Goal: Information Seeking & Learning: Learn about a topic

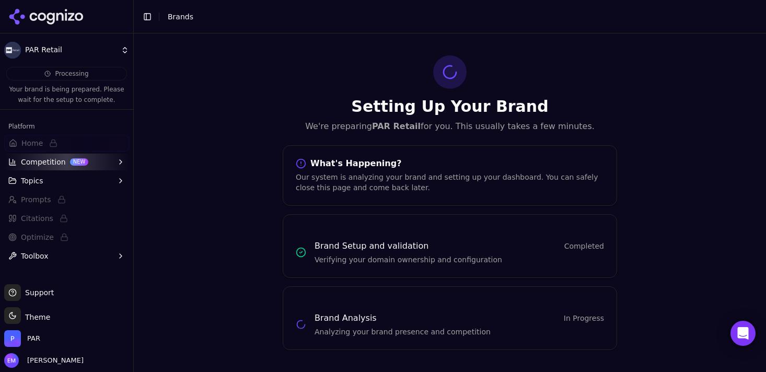
click at [49, 18] on icon at bounding box center [51, 19] width 8 height 12
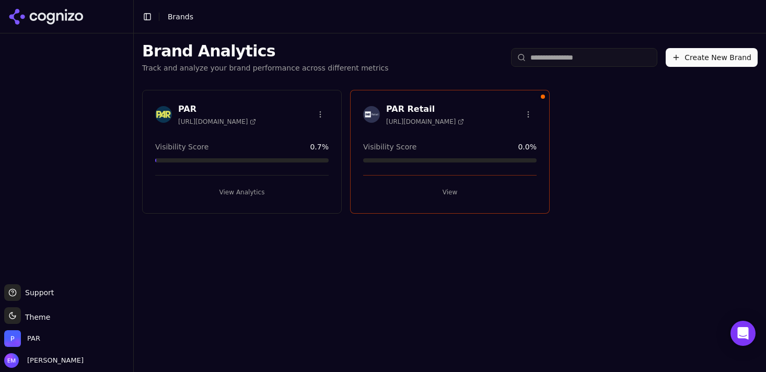
click at [217, 131] on div "PAR [URL][DOMAIN_NAME] Visibility Score 0.7 % View Analytics" at bounding box center [242, 152] width 200 height 124
click at [231, 193] on button "View Analytics" at bounding box center [242, 192] width 174 height 17
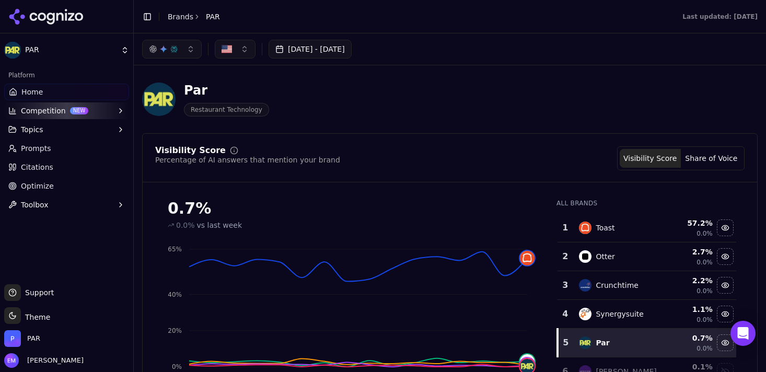
click at [650, 226] on div "Toast" at bounding box center [619, 228] width 80 height 13
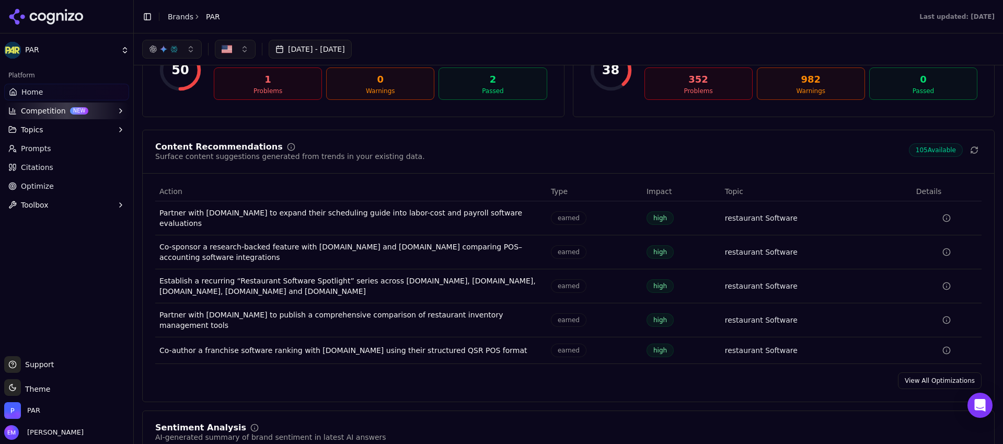
scroll to position [21, 0]
click at [60, 19] on icon at bounding box center [46, 17] width 76 height 16
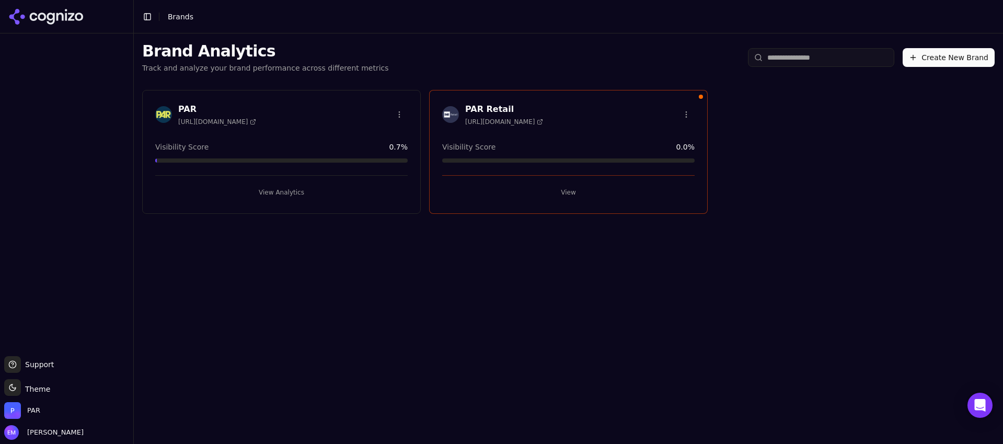
click at [581, 125] on div "PAR Retail [URL][DOMAIN_NAME]" at bounding box center [569, 116] width 278 height 26
click at [568, 193] on button "View" at bounding box center [568, 192] width 252 height 17
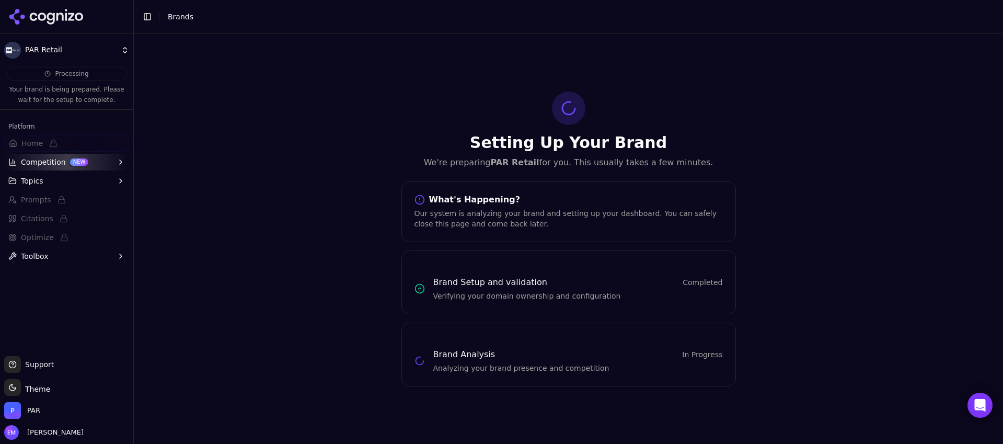
click at [491, 291] on p "Verifying your domain ownership and configuration" at bounding box center [578, 296] width 290 height 10
click at [129, 52] on button "Toggle Sidebar" at bounding box center [133, 222] width 8 height 444
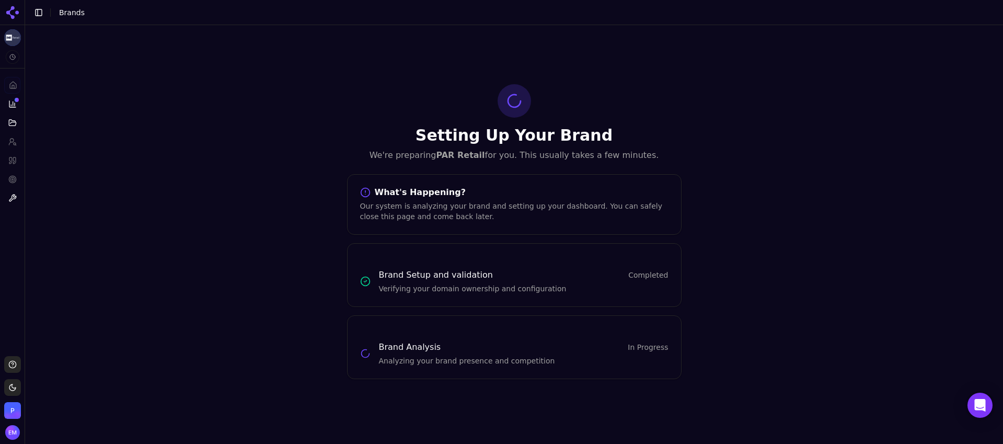
click at [648, 279] on span "Completed" at bounding box center [648, 275] width 40 height 10
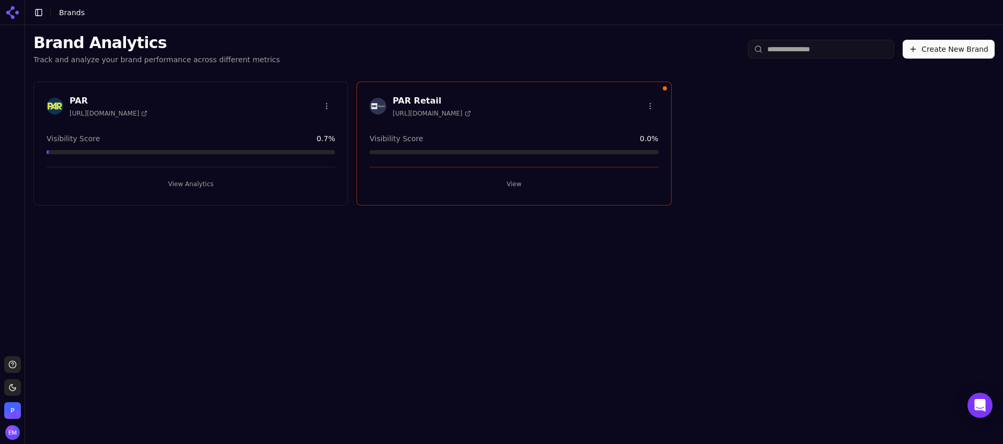
click at [565, 123] on div "PAR Retail [URL][DOMAIN_NAME] Visibility Score 0.0 % View" at bounding box center [514, 144] width 315 height 124
click at [512, 182] on button "View" at bounding box center [514, 184] width 289 height 17
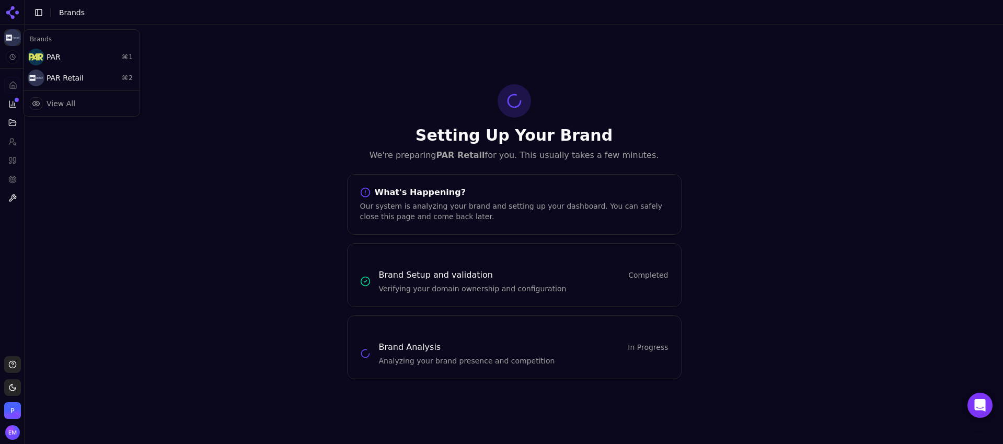
click at [16, 37] on html "PAR Retail Platform Home Competition Topics Prompts Citations Optimize Toolbox …" at bounding box center [501, 222] width 1003 height 444
click at [106, 76] on div "PAR Retail ⌘ 2" at bounding box center [82, 77] width 112 height 21
click at [16, 9] on icon at bounding box center [12, 12] width 17 height 17
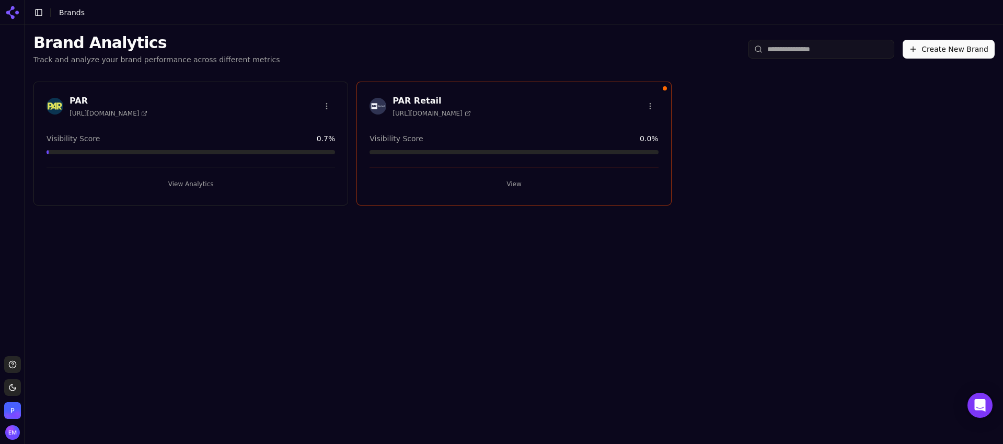
click at [650, 104] on html "Support Toggle theme PAR Toggle Sidebar Brands Brand Analytics Track and analyz…" at bounding box center [501, 222] width 1003 height 444
click at [633, 127] on div "Delete Brand" at bounding box center [625, 127] width 62 height 17
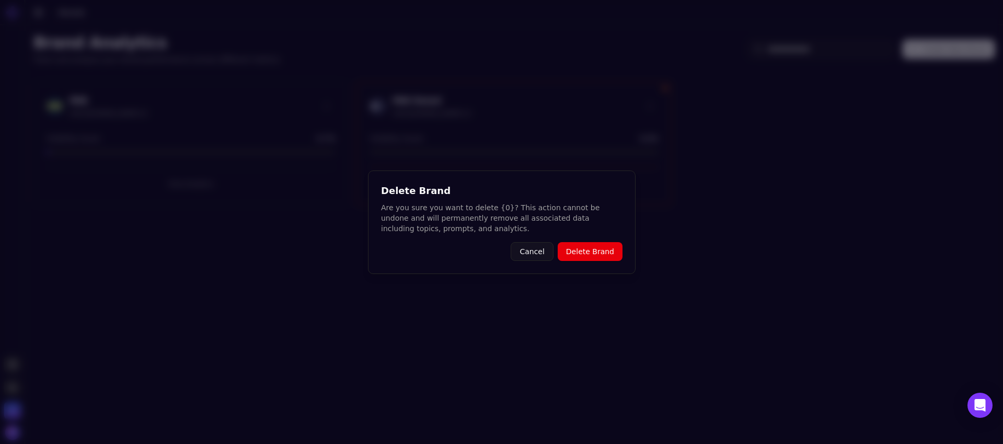
click at [582, 257] on button "Delete Brand" at bounding box center [589, 251] width 65 height 19
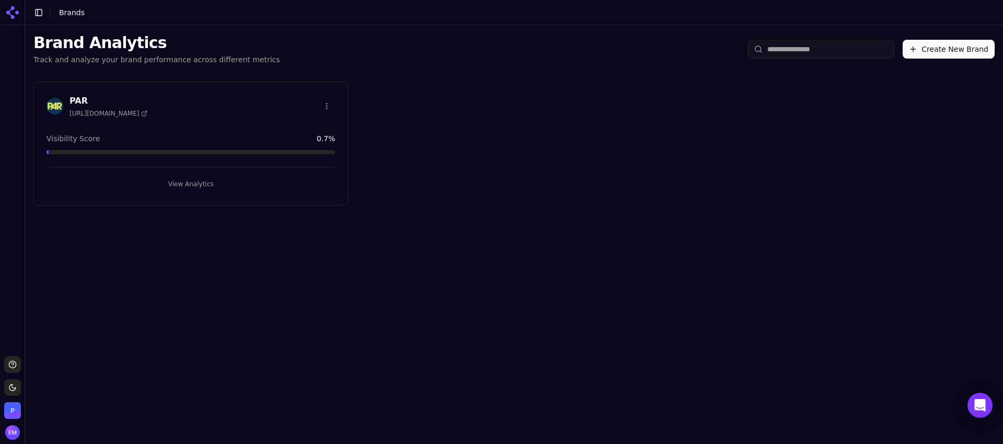
click at [766, 49] on button "Create New Brand" at bounding box center [949, 49] width 92 height 19
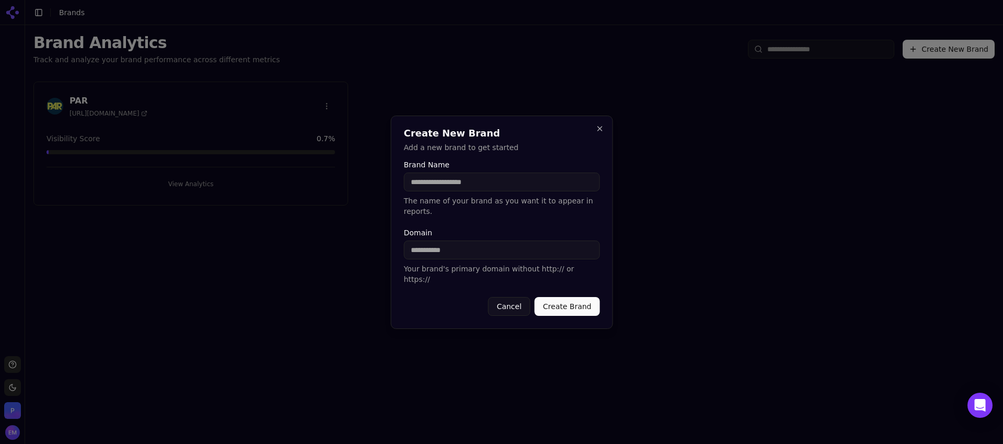
click at [500, 189] on input "Brand Name" at bounding box center [502, 182] width 196 height 19
type input "**********"
type input "*"
type input "**********"
click at [568, 299] on button "Create Brand" at bounding box center [566, 306] width 65 height 19
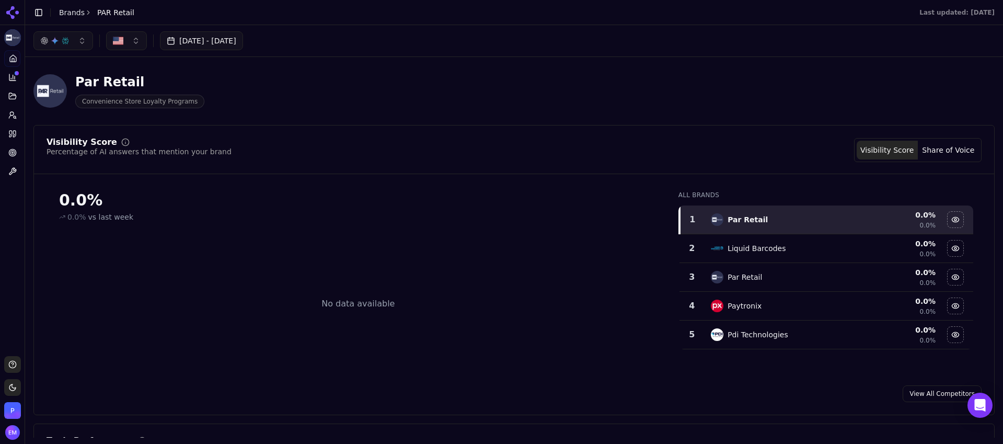
click at [79, 39] on button "button" at bounding box center [63, 40] width 60 height 19
click at [766, 148] on button "Share of Voice" at bounding box center [948, 150] width 61 height 19
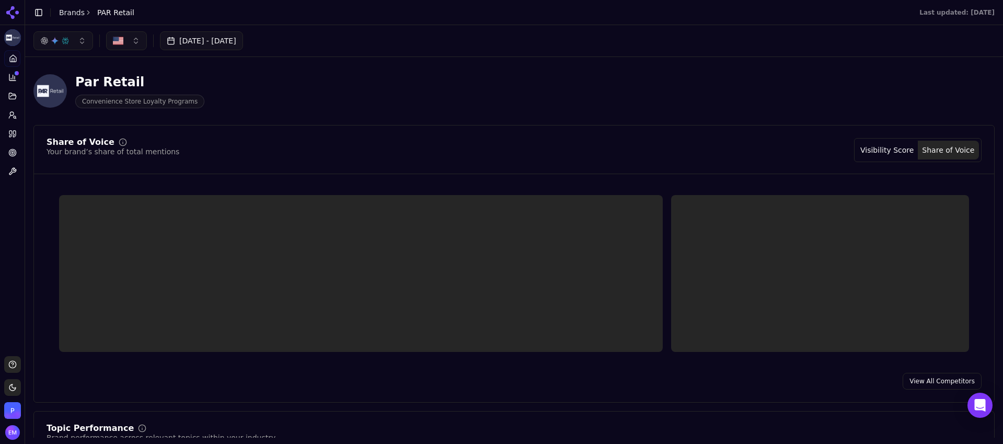
click at [766, 146] on button "Visibility Score" at bounding box center [887, 150] width 61 height 19
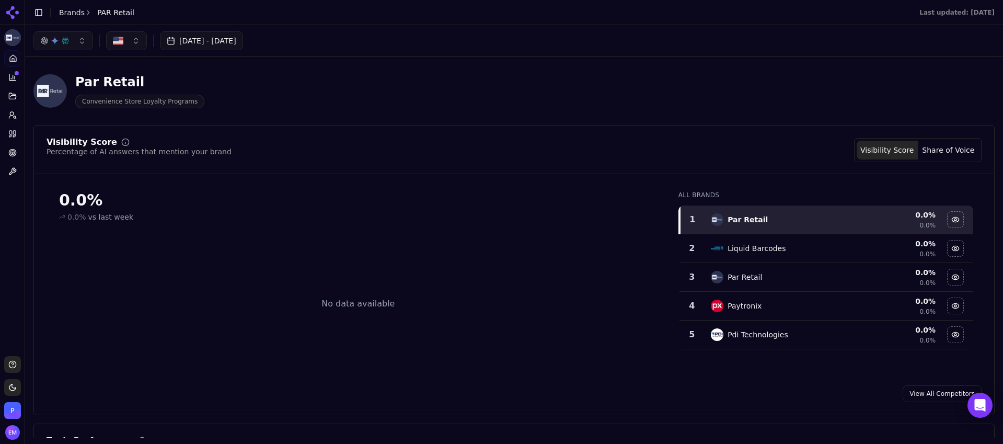
click at [73, 15] on link "Brands" at bounding box center [72, 12] width 26 height 8
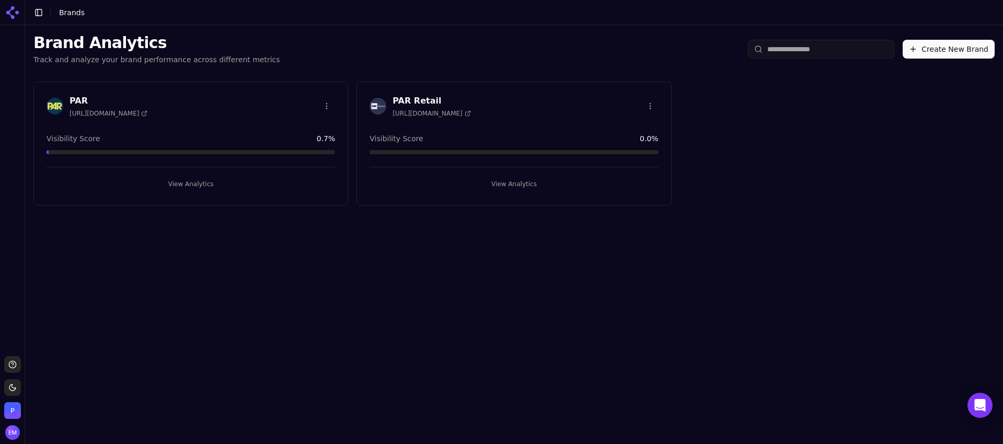
click at [444, 139] on div "Visibility Score 0.0 %" at bounding box center [514, 138] width 289 height 10
click at [517, 183] on button "View Analytics" at bounding box center [514, 184] width 289 height 17
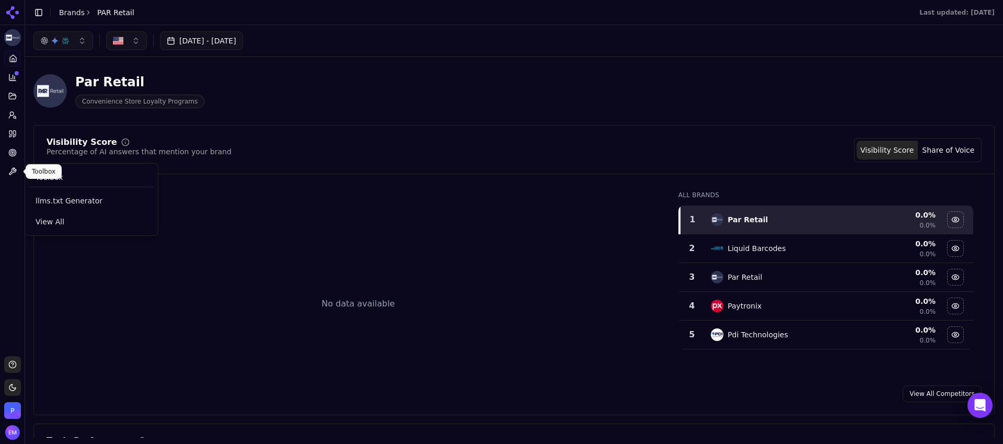
click at [15, 170] on icon at bounding box center [12, 171] width 7 height 7
click at [10, 150] on circle at bounding box center [12, 152] width 7 height 7
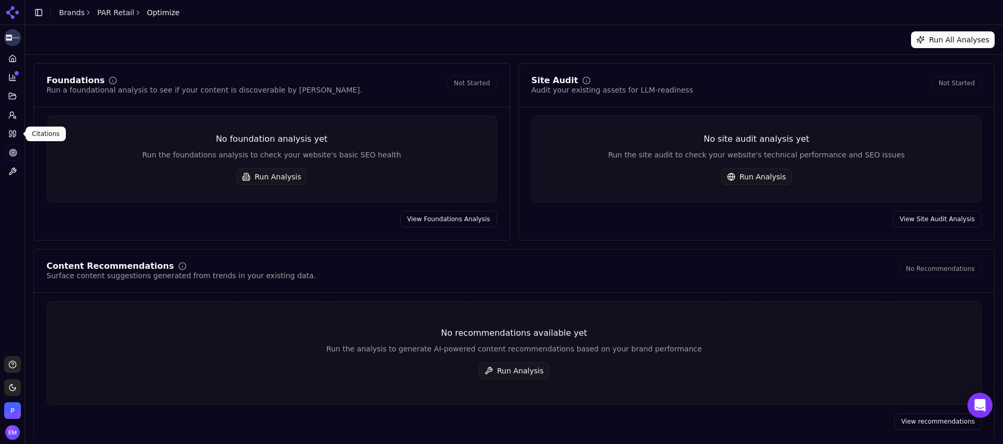
click at [11, 137] on icon at bounding box center [12, 134] width 8 height 8
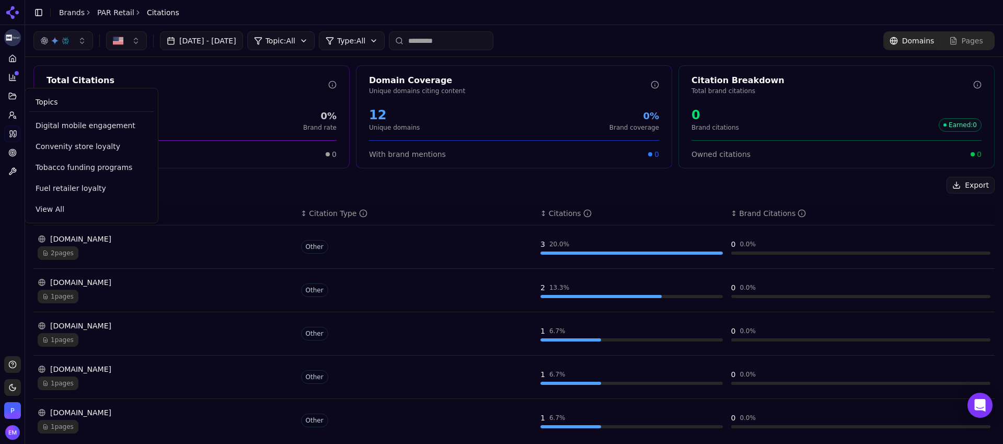
click at [50, 104] on span "Topics" at bounding box center [47, 102] width 22 height 10
click at [55, 210] on span "View All" at bounding box center [92, 209] width 112 height 10
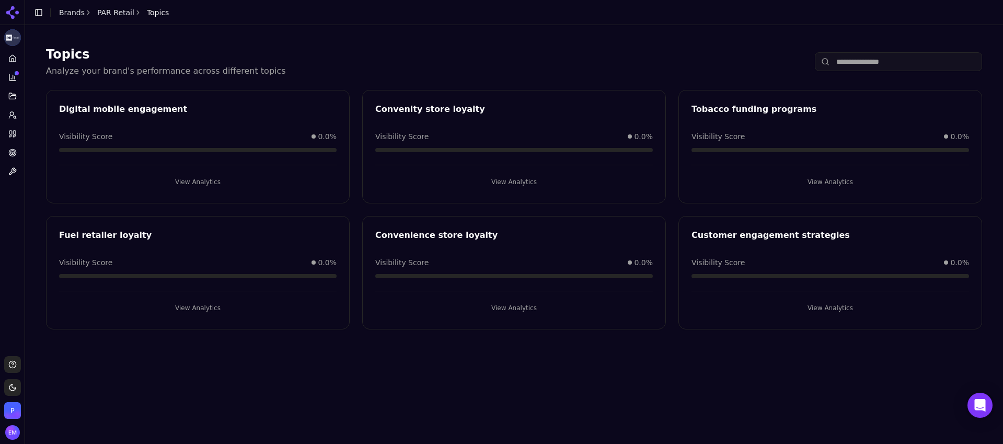
click at [766, 72] on div "Topics Analyze your brand's performance across different topics" at bounding box center [514, 61] width 936 height 31
click at [766, 65] on input at bounding box center [898, 61] width 167 height 19
click at [17, 372] on img "Open organization switcher" at bounding box center [12, 410] width 17 height 17
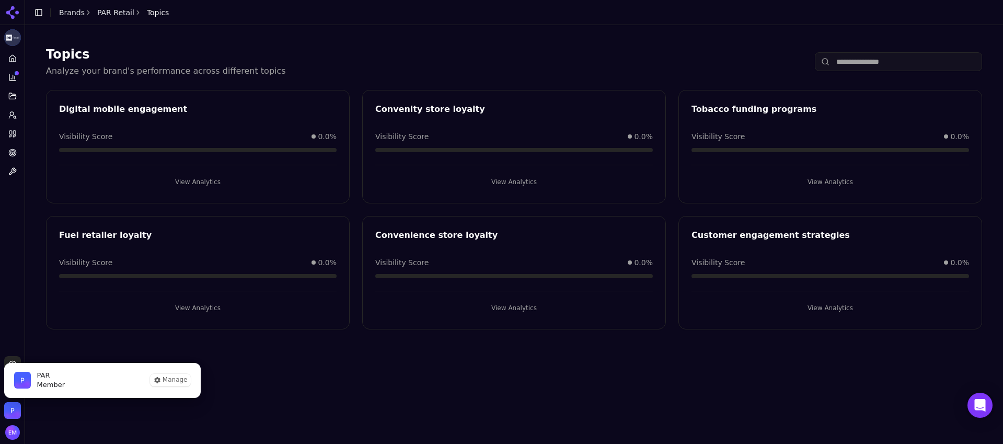
click at [16, 372] on img "Close organization switcher" at bounding box center [12, 410] width 17 height 17
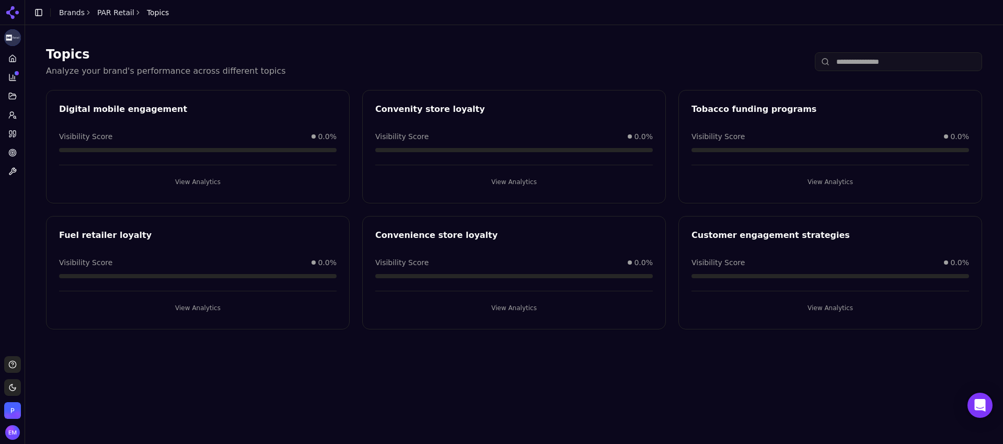
click at [11, 366] on button "Support" at bounding box center [12, 364] width 17 height 17
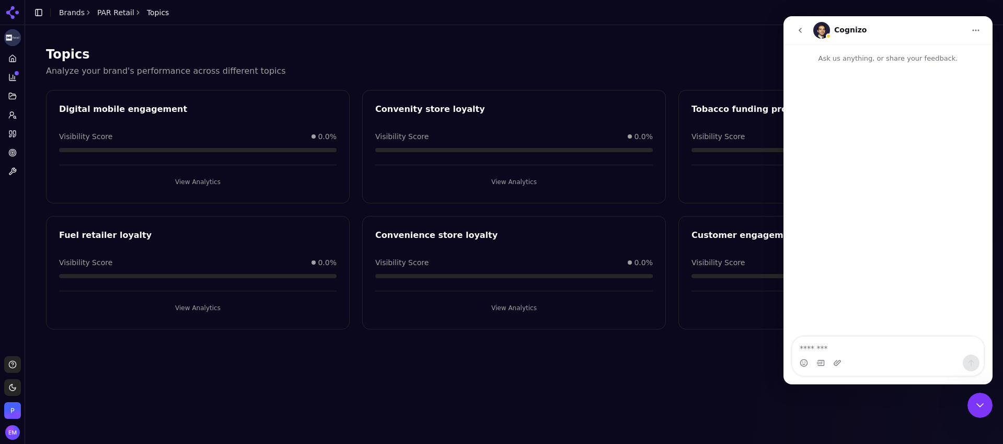
click at [766, 30] on icon "Home" at bounding box center [976, 30] width 8 height 8
click at [663, 372] on div "Topics Analyze your brand's performance across different topics Digital mobile …" at bounding box center [514, 231] width 978 height 412
click at [766, 372] on icon "Close Intercom Messenger" at bounding box center [980, 405] width 13 height 13
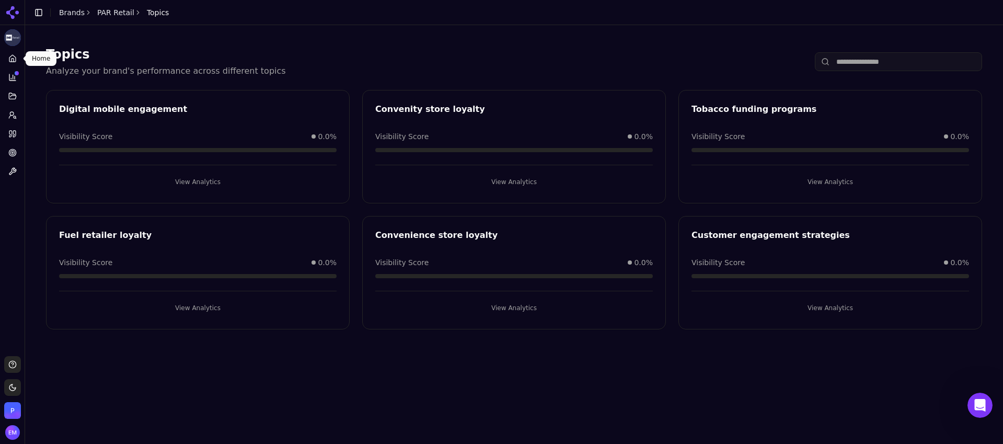
click at [12, 60] on icon at bounding box center [13, 60] width 2 height 3
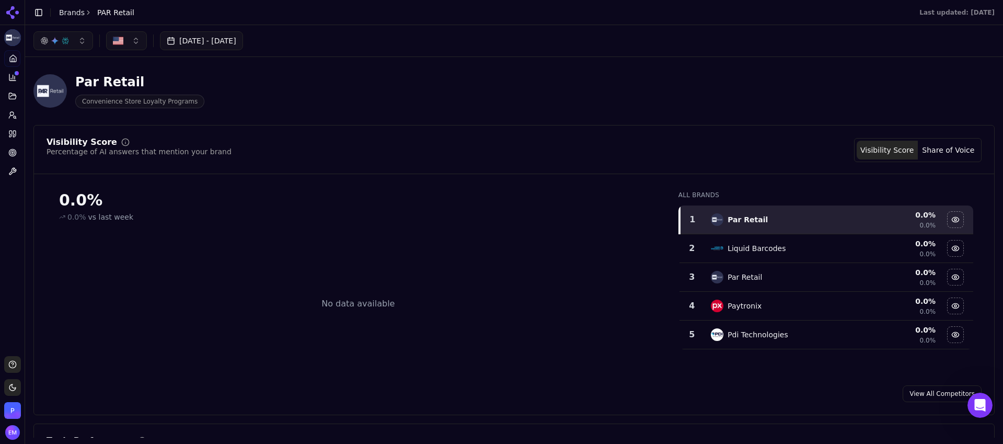
click at [132, 41] on button "button" at bounding box center [126, 40] width 41 height 19
click at [60, 93] on img at bounding box center [49, 90] width 33 height 33
click at [129, 37] on button "button" at bounding box center [126, 40] width 41 height 19
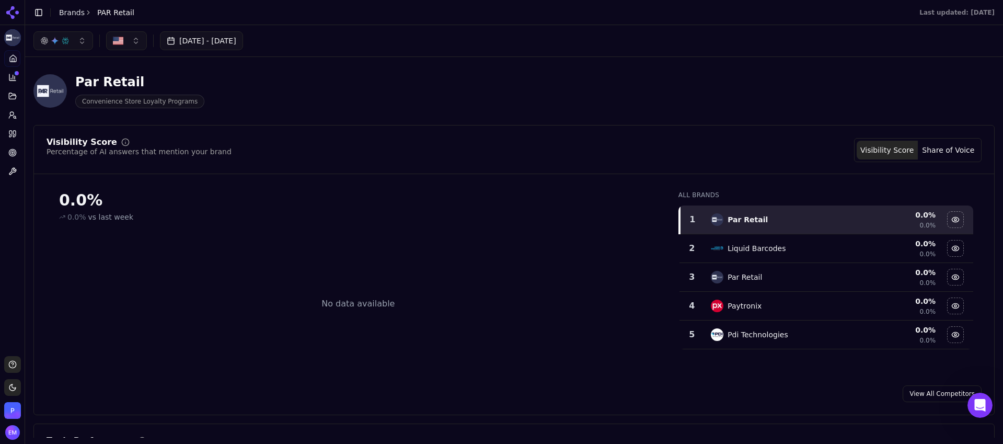
click at [86, 43] on button "button" at bounding box center [63, 40] width 60 height 19
click at [14, 372] on img "Open user button" at bounding box center [12, 432] width 15 height 15
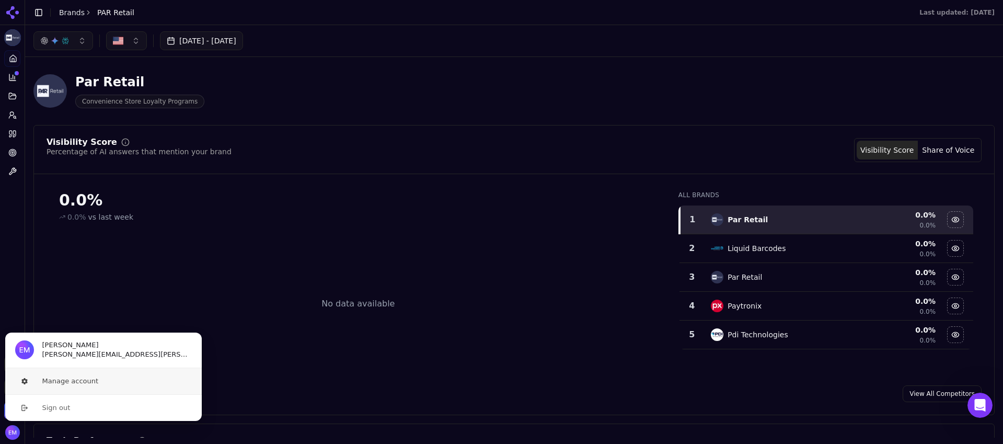
click at [54, 372] on button "Manage account" at bounding box center [104, 381] width 198 height 26
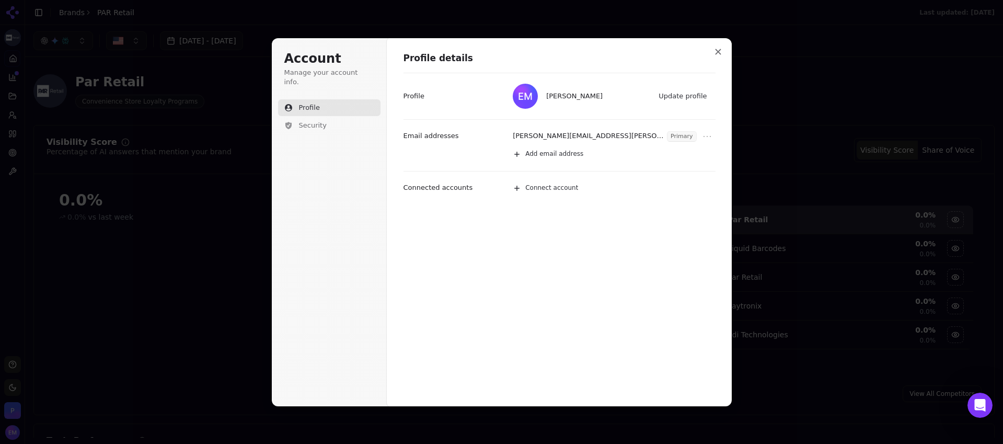
click at [314, 135] on div "Account Manage your account info. Profile Security" at bounding box center [329, 113] width 102 height 125
click at [308, 121] on button "Security" at bounding box center [329, 125] width 102 height 17
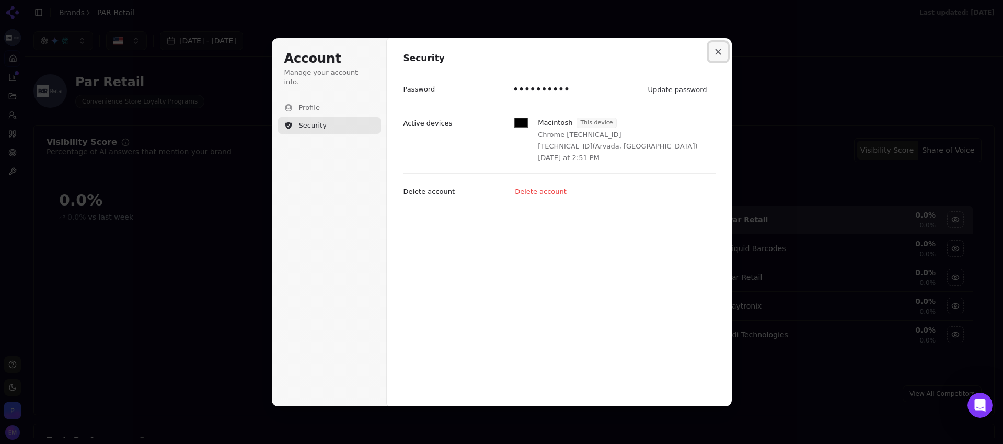
click at [723, 50] on button "Close modal" at bounding box center [718, 51] width 19 height 19
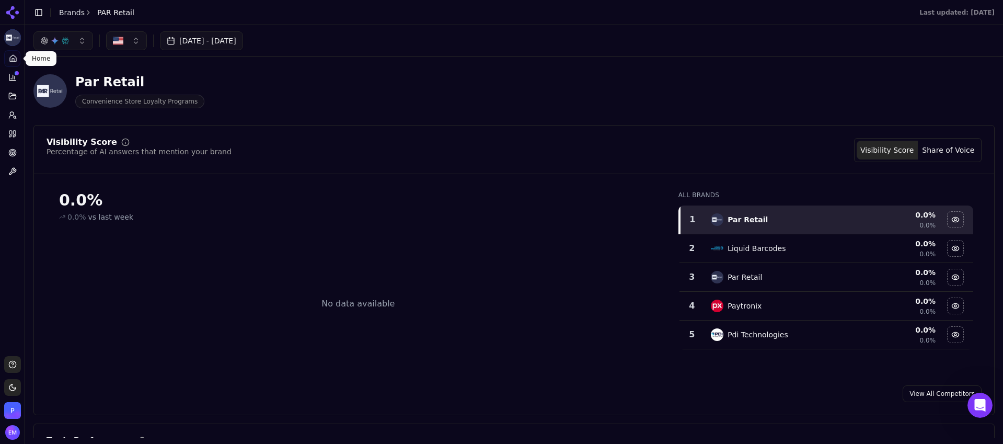
click at [16, 58] on icon at bounding box center [13, 58] width 6 height 7
click at [112, 102] on span "Convenience Store Loyalty Programs" at bounding box center [139, 102] width 129 height 14
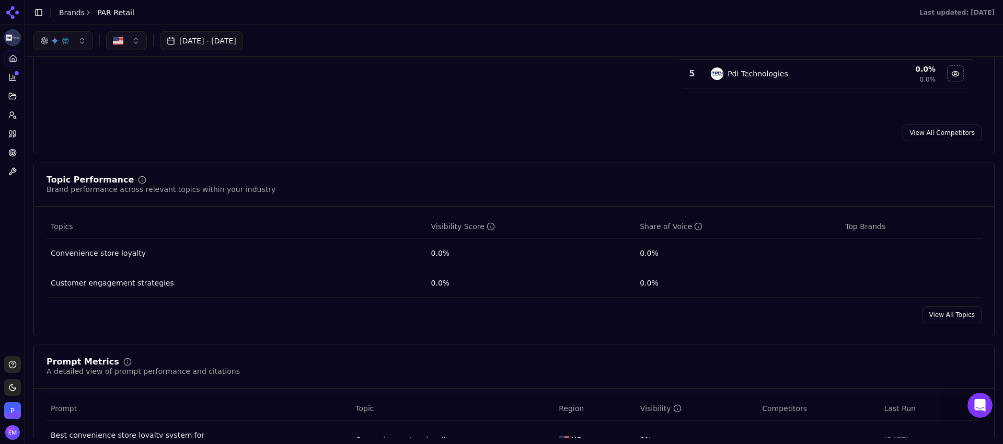
scroll to position [227, 0]
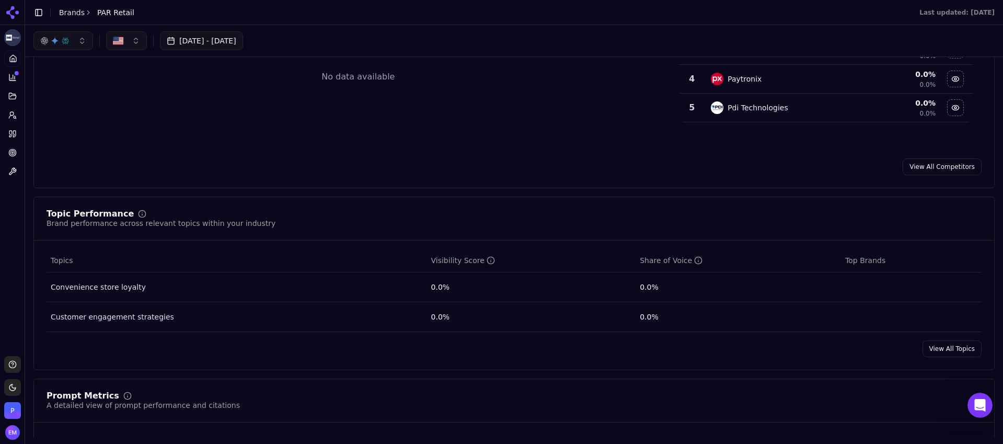
click at [766, 360] on div "Topic Performance Brand performance across relevant topics within your industry…" at bounding box center [513, 284] width 961 height 174
click at [766, 353] on link "View All Topics" at bounding box center [952, 348] width 59 height 17
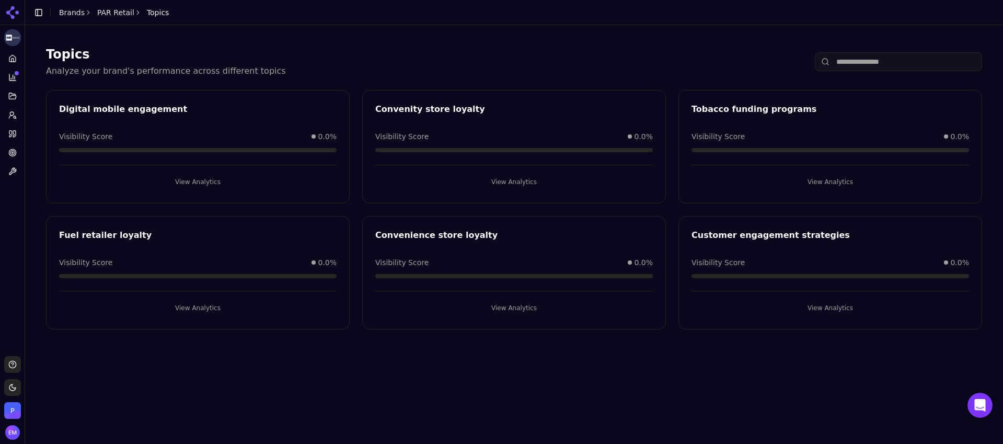
click at [766, 61] on input at bounding box center [898, 61] width 167 height 19
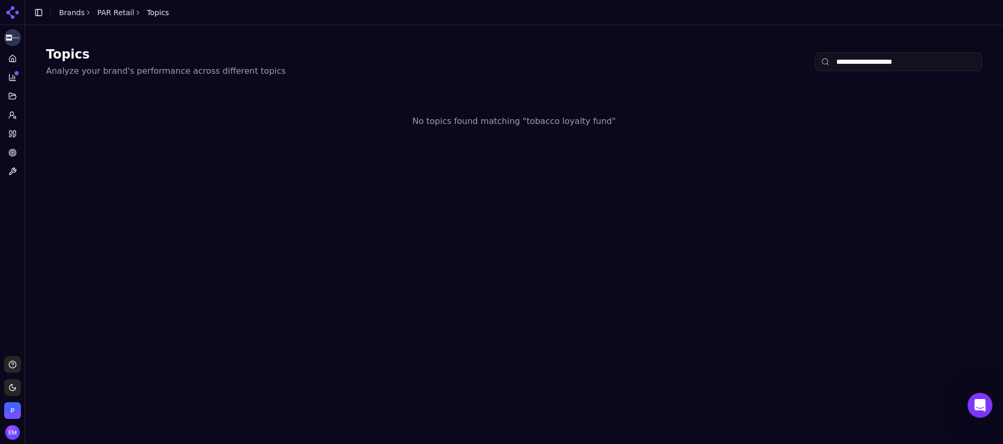
type input "**********"
click at [674, 207] on div "**********" at bounding box center [514, 231] width 978 height 412
click at [766, 372] on icon "Open Intercom Messenger" at bounding box center [980, 405] width 17 height 17
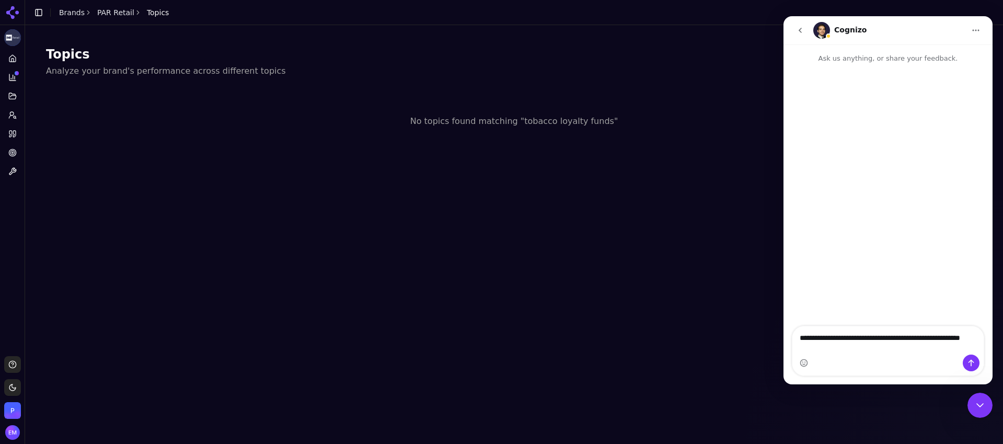
type textarea "**********"
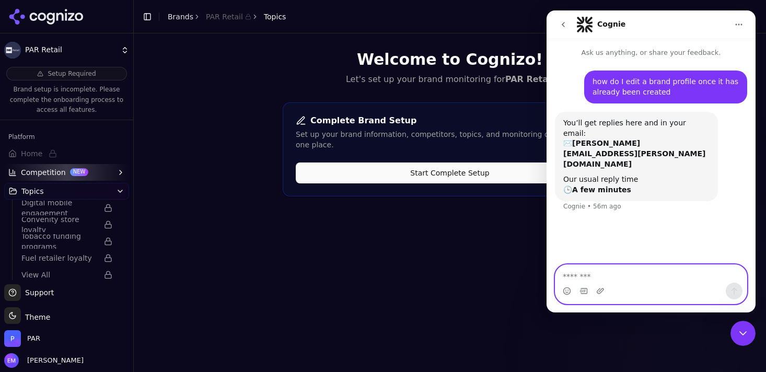
scroll to position [33, 0]
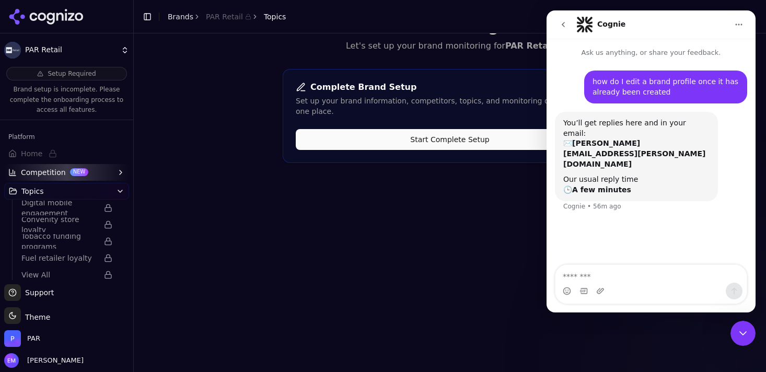
click at [624, 175] on div "Our usual reply time 🕒 A few minutes" at bounding box center [637, 185] width 146 height 20
